Goal: Find specific page/section: Find specific page/section

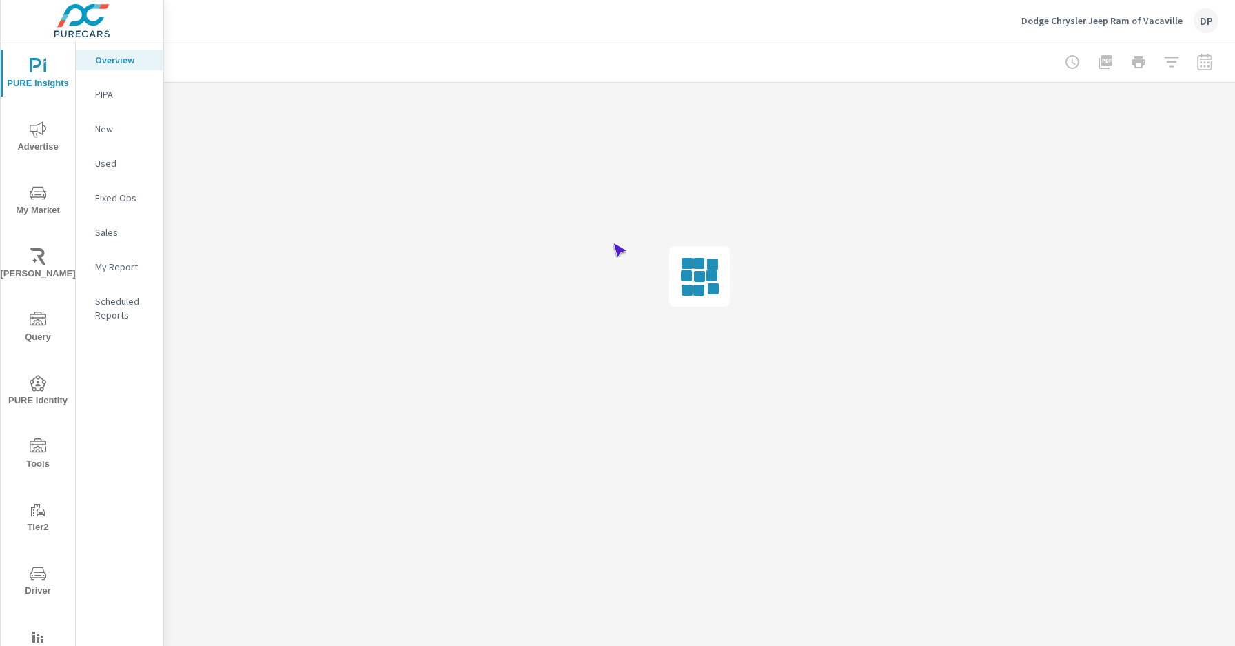
click at [35, 582] on span "Driver" at bounding box center [38, 582] width 66 height 34
